Goal: Entertainment & Leisure: Consume media (video, audio)

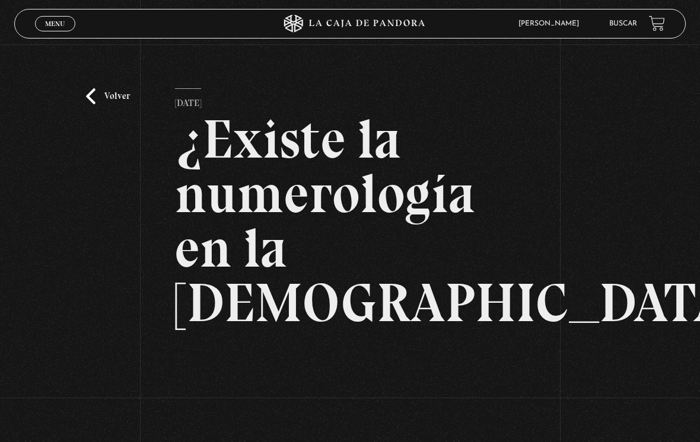
scroll to position [60, 0]
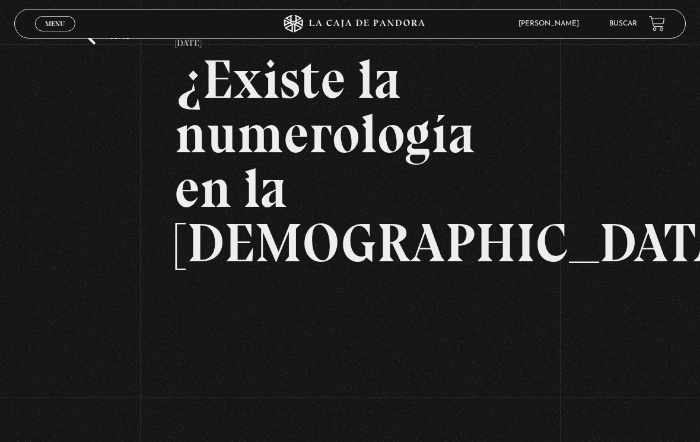
click at [618, 23] on link "Buscar" at bounding box center [623, 23] width 28 height 7
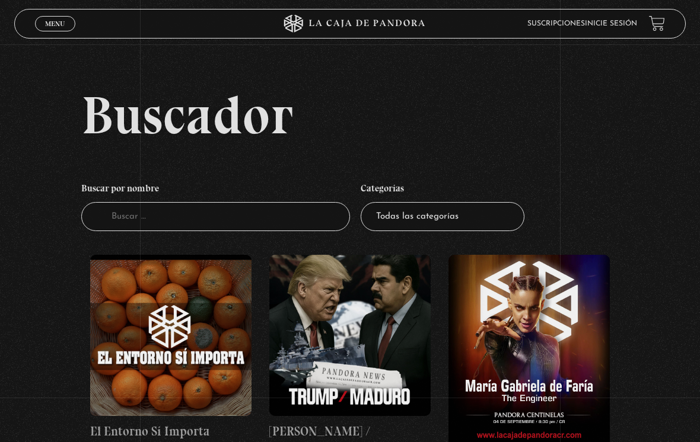
click at [474, 226] on select "Todas las categorías 11:11 Humanitario (1) Amo los [DATE] (3) Análisis de serie…" at bounding box center [443, 216] width 164 height 29
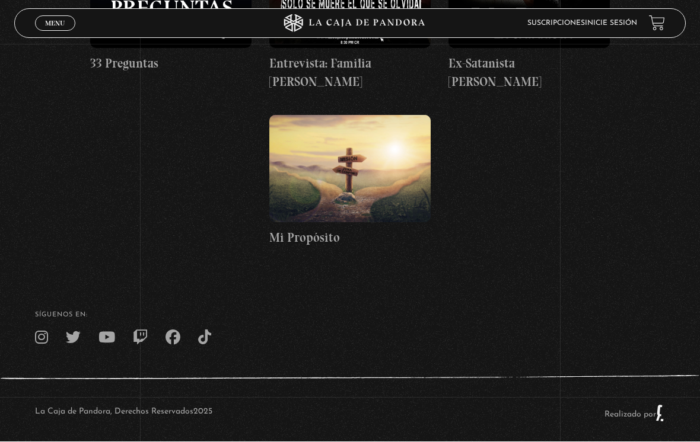
scroll to position [596, 0]
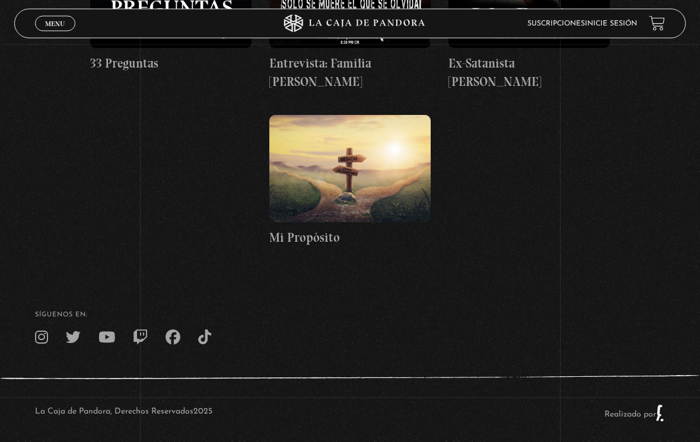
click at [390, 186] on figure at bounding box center [349, 169] width 161 height 107
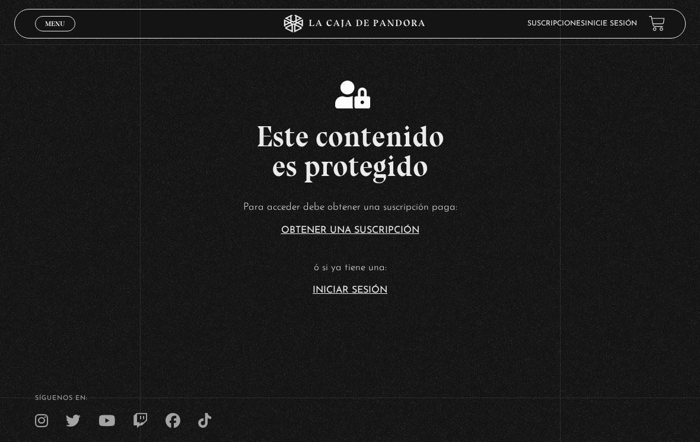
click at [368, 290] on article "Para acceder debe obtener una suscripción paga: Obtener una suscripción ó si ya…" at bounding box center [350, 247] width 700 height 97
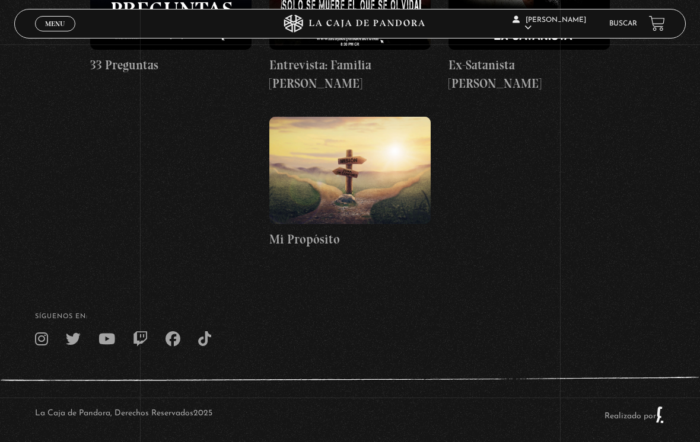
scroll to position [605, 0]
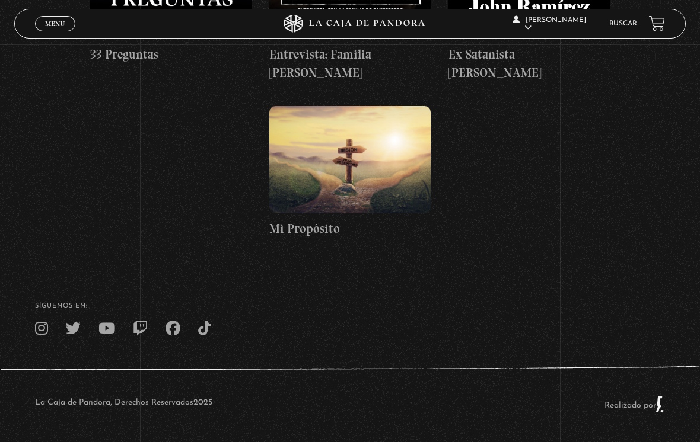
click at [380, 177] on figure at bounding box center [349, 159] width 161 height 107
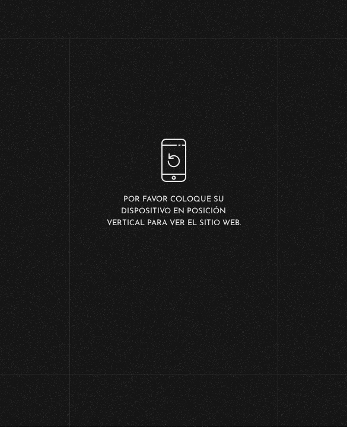
click at [92, 145] on div "Por favor coloque su dispositivo en posición vertical para ver el sitio web." at bounding box center [173, 199] width 347 height 398
click at [155, 183] on div "Por favor coloque su dispositivo en posición vertical para ver el sitio web." at bounding box center [173, 199] width 139 height 91
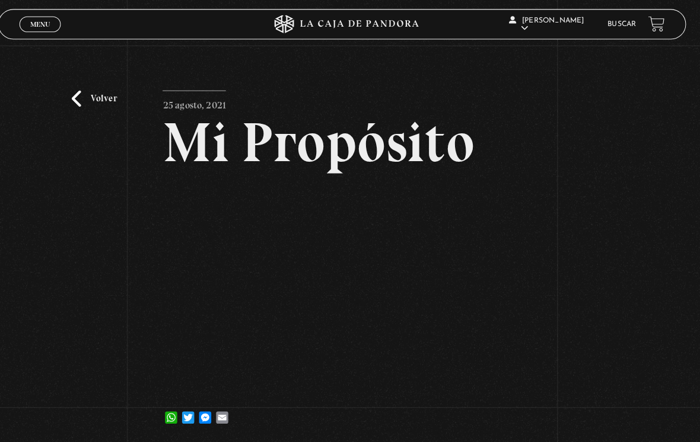
click at [87, 100] on link "Volver" at bounding box center [108, 96] width 44 height 16
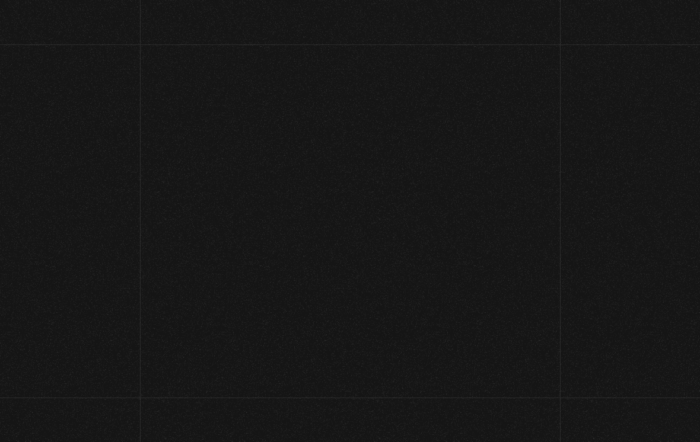
scroll to position [608, 0]
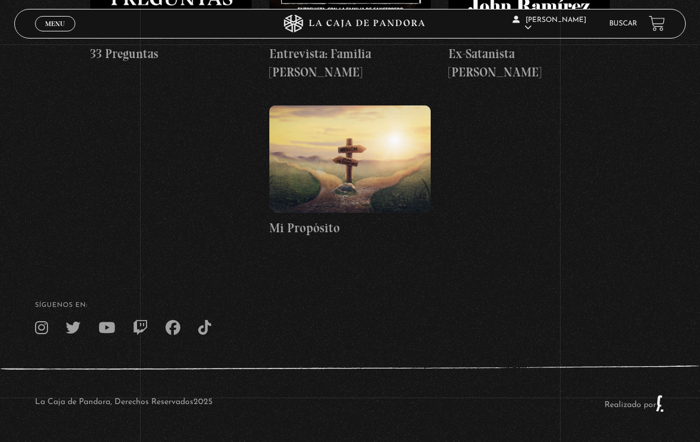
click at [366, 155] on figure at bounding box center [349, 159] width 161 height 107
